Goal: Task Accomplishment & Management: Manage account settings

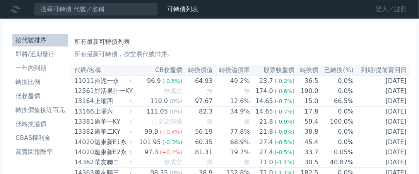
click at [381, 10] on link "登入／註冊" at bounding box center [391, 9] width 43 height 12
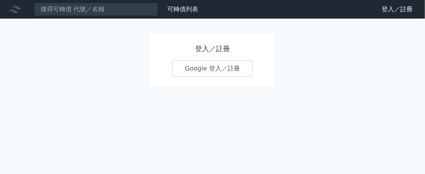
click at [212, 69] on link "Google 登入／註冊" at bounding box center [212, 68] width 81 height 16
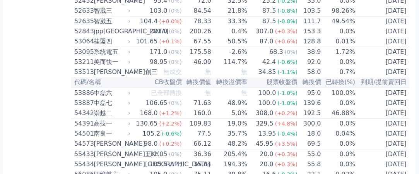
scroll to position [2516, 0]
